Goal: Task Accomplishment & Management: Manage account settings

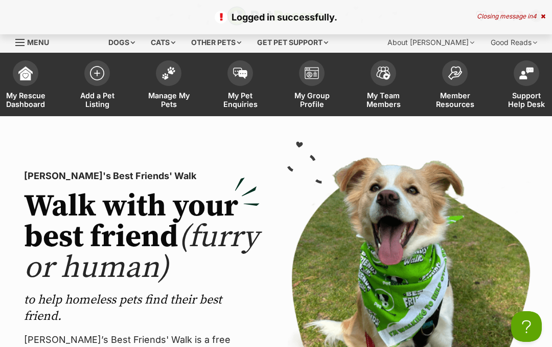
click at [171, 85] on link "Manage My Pets" at bounding box center [169, 85] width 72 height 61
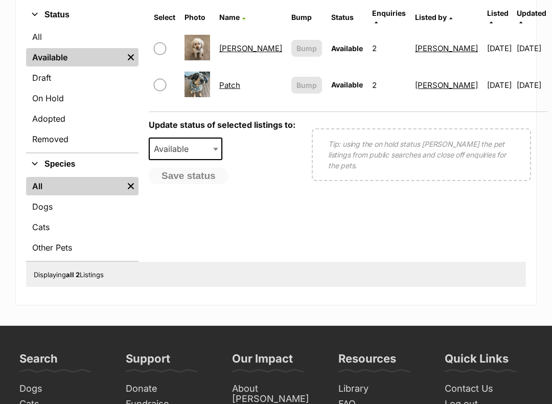
scroll to position [355, 0]
click at [46, 91] on link "On Hold" at bounding box center [82, 98] width 112 height 18
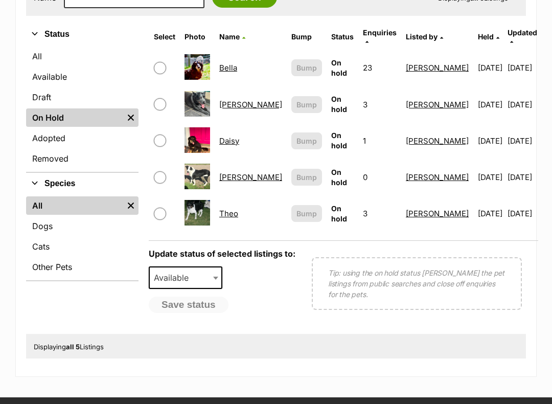
scroll to position [335, 0]
click at [47, 67] on link "Available" at bounding box center [82, 76] width 112 height 18
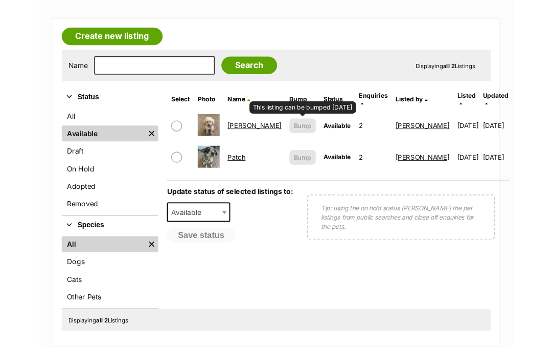
scroll to position [285, 0]
